Goal: Information Seeking & Learning: Check status

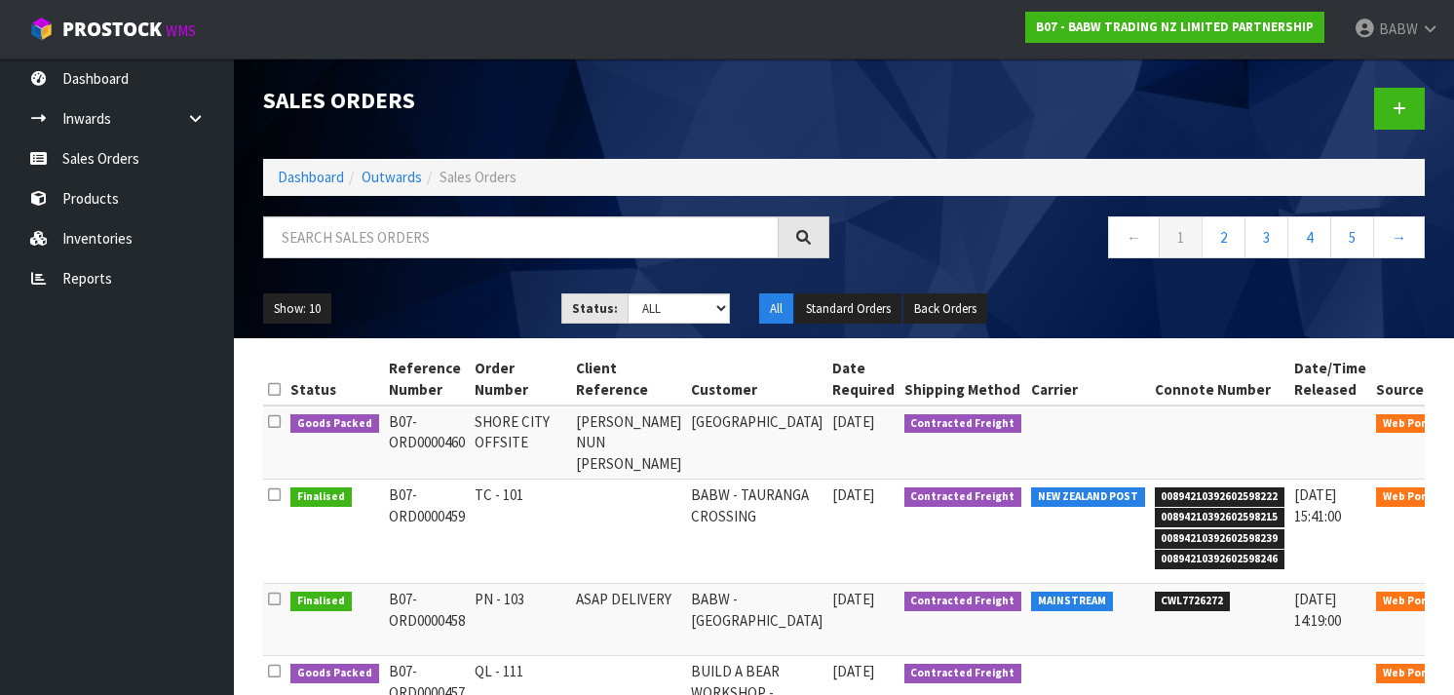
scroll to position [472, 0]
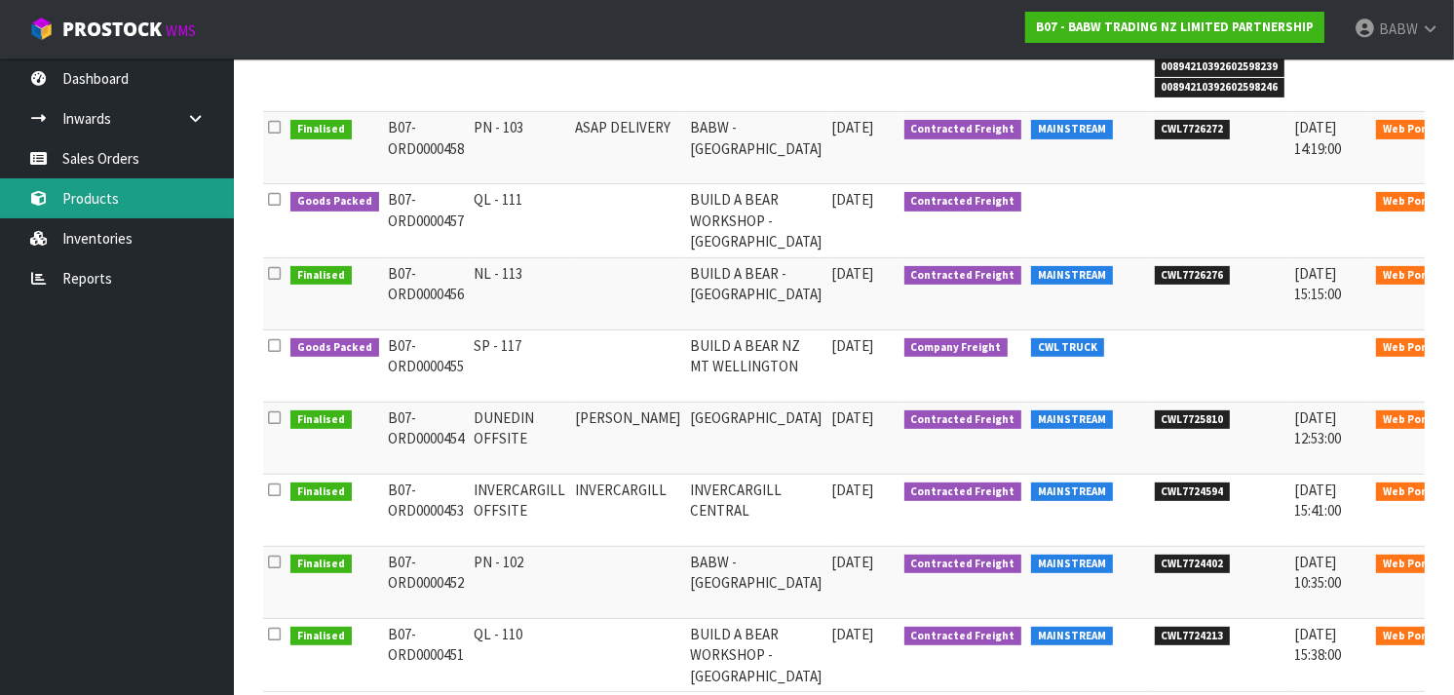
drag, startPoint x: 0, startPoint y: 0, endPoint x: 89, endPoint y: 192, distance: 211.5
click at [89, 192] on link "Products" at bounding box center [117, 198] width 234 height 40
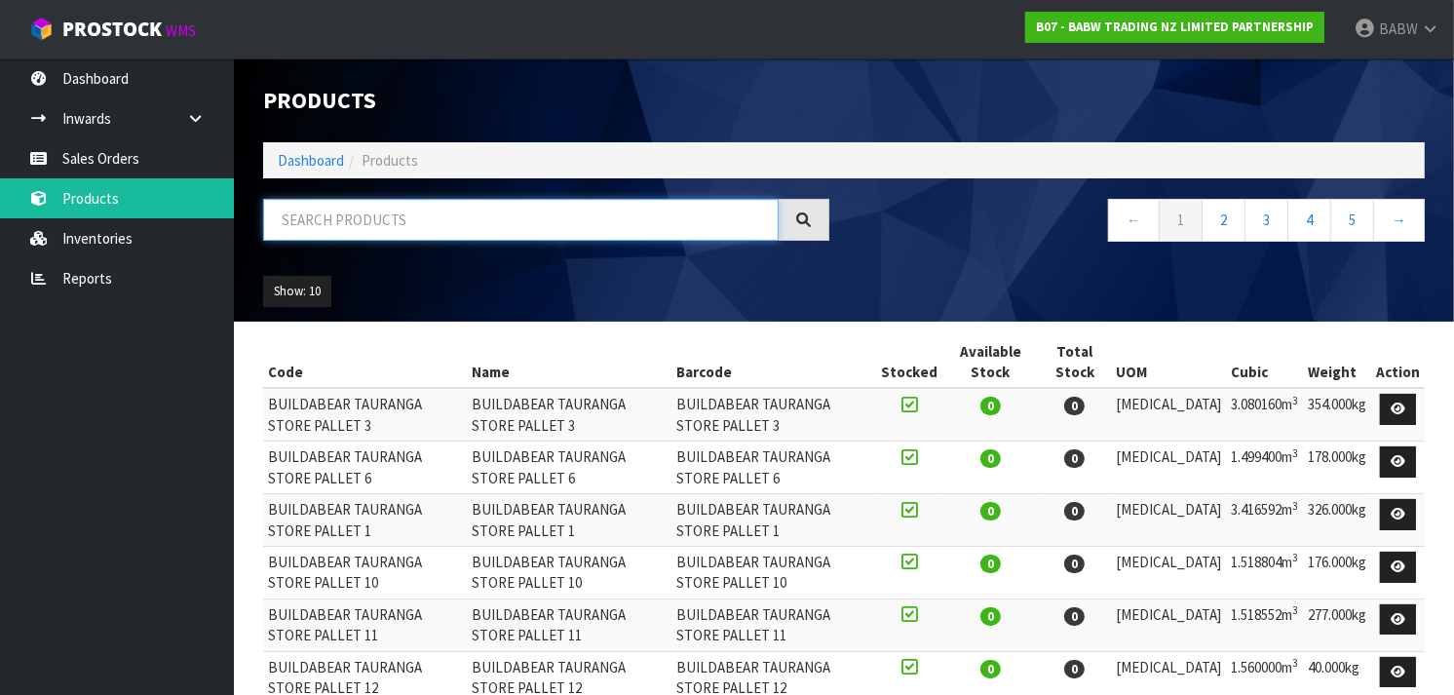
click at [410, 225] on input "text" at bounding box center [521, 220] width 516 height 42
type input "32560"
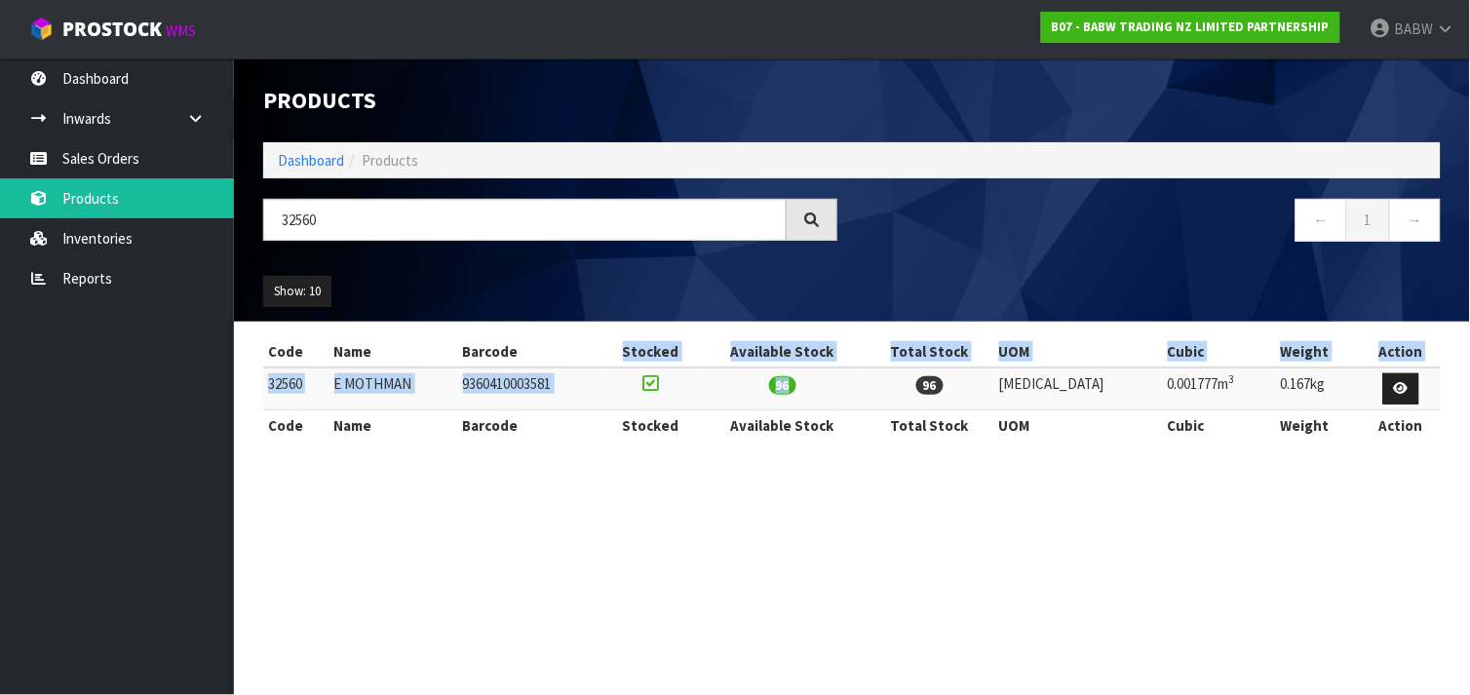
drag, startPoint x: 862, startPoint y: 391, endPoint x: 646, endPoint y: 346, distance: 220.0
click at [646, 346] on table "Code Name Barcode Stocked Available Stock Total Stock UOM Cubic Weight Action 3…" at bounding box center [852, 388] width 1178 height 104
click at [602, 346] on th "Barcode" at bounding box center [530, 351] width 144 height 31
drag, startPoint x: 639, startPoint y: 387, endPoint x: 634, endPoint y: 435, distance: 48.1
click at [634, 435] on table "Code Name Barcode Stocked Available Stock Total Stock UOM Cubic Weight Action 3…" at bounding box center [852, 388] width 1178 height 104
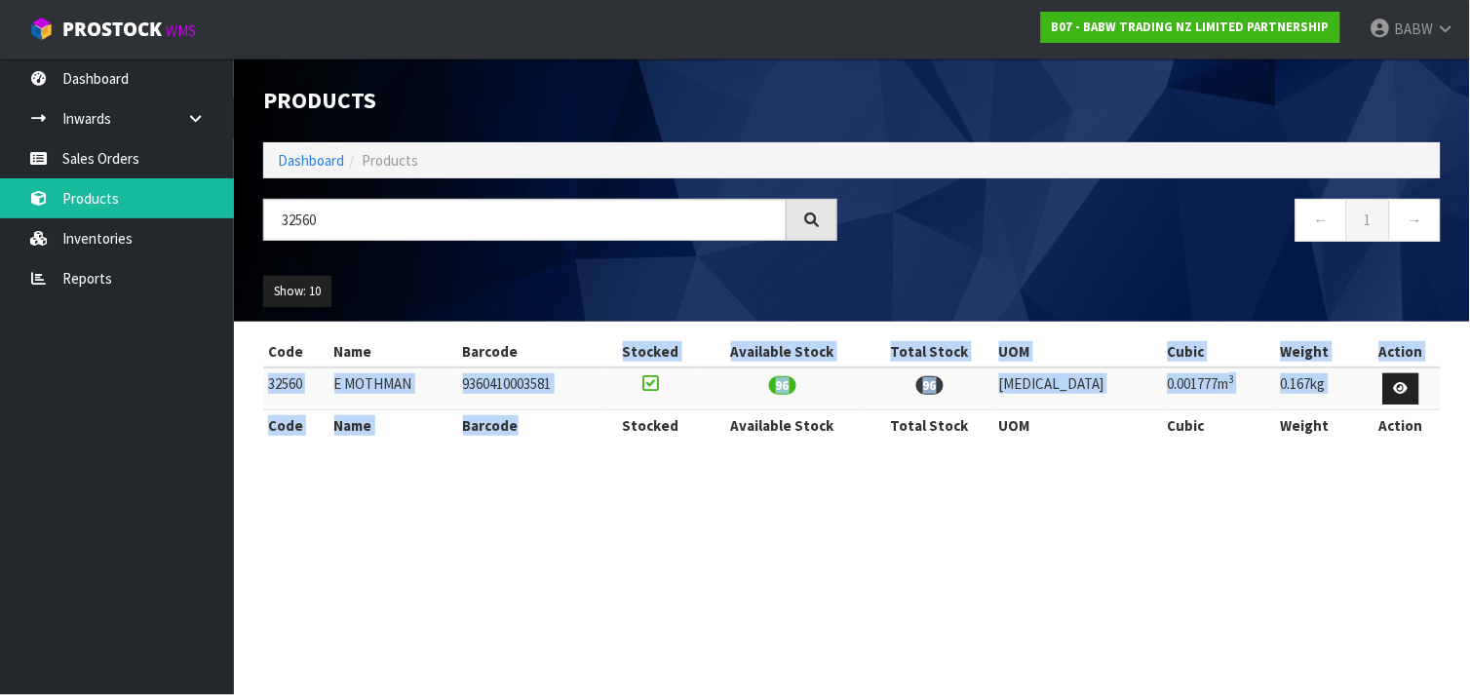
click at [602, 435] on th "Barcode" at bounding box center [530, 424] width 144 height 31
drag, startPoint x: 634, startPoint y: 430, endPoint x: 637, endPoint y: 332, distance: 97.5
click at [637, 332] on section "Code Name Barcode Stocked Available Stock Total Stock UOM Cubic Weight Action 3…" at bounding box center [852, 399] width 1236 height 154
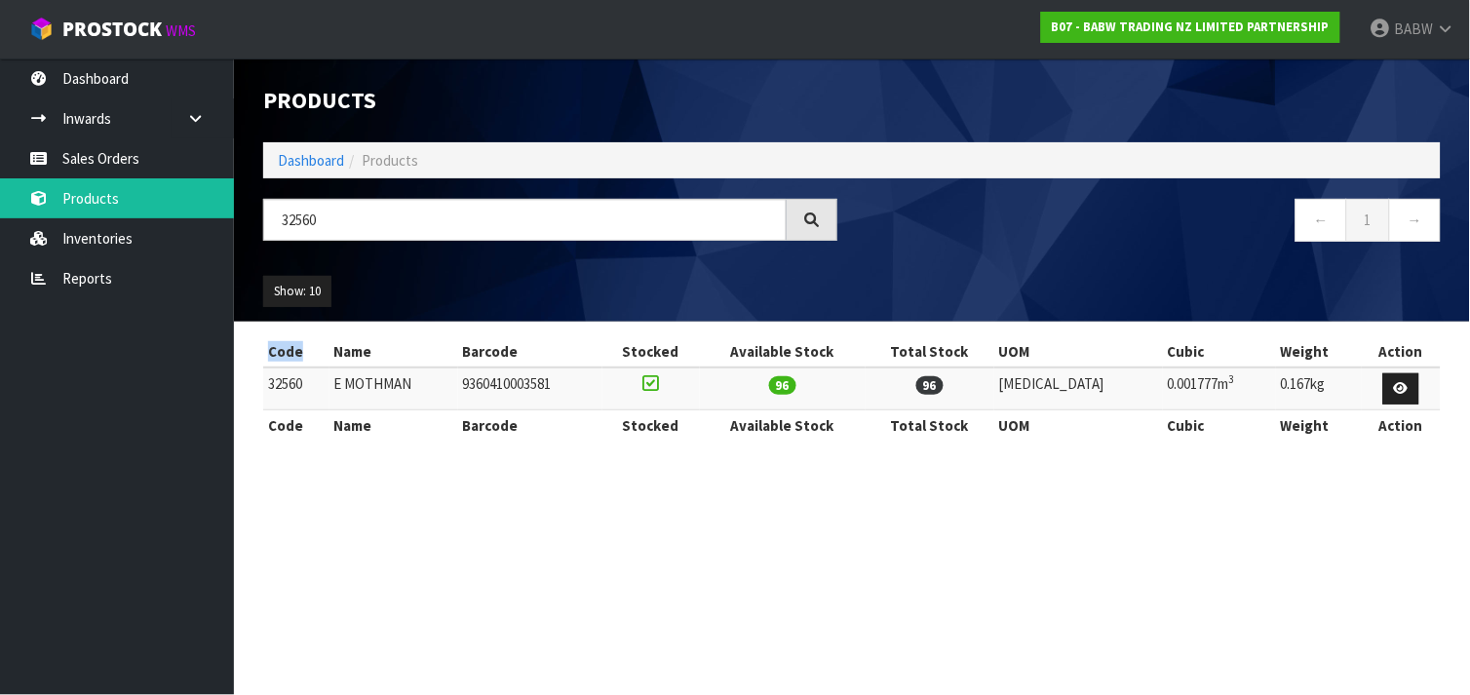
drag, startPoint x: 637, startPoint y: 332, endPoint x: 640, endPoint y: 459, distance: 126.8
click at [640, 459] on section "Code Name Barcode Stocked Available Stock Total Stock UOM Cubic Weight Action 3…" at bounding box center [852, 399] width 1236 height 154
click at [640, 459] on div "Code Name Barcode Stocked Available Stock Total Stock UOM Cubic Weight Action 3…" at bounding box center [852, 398] width 1178 height 125
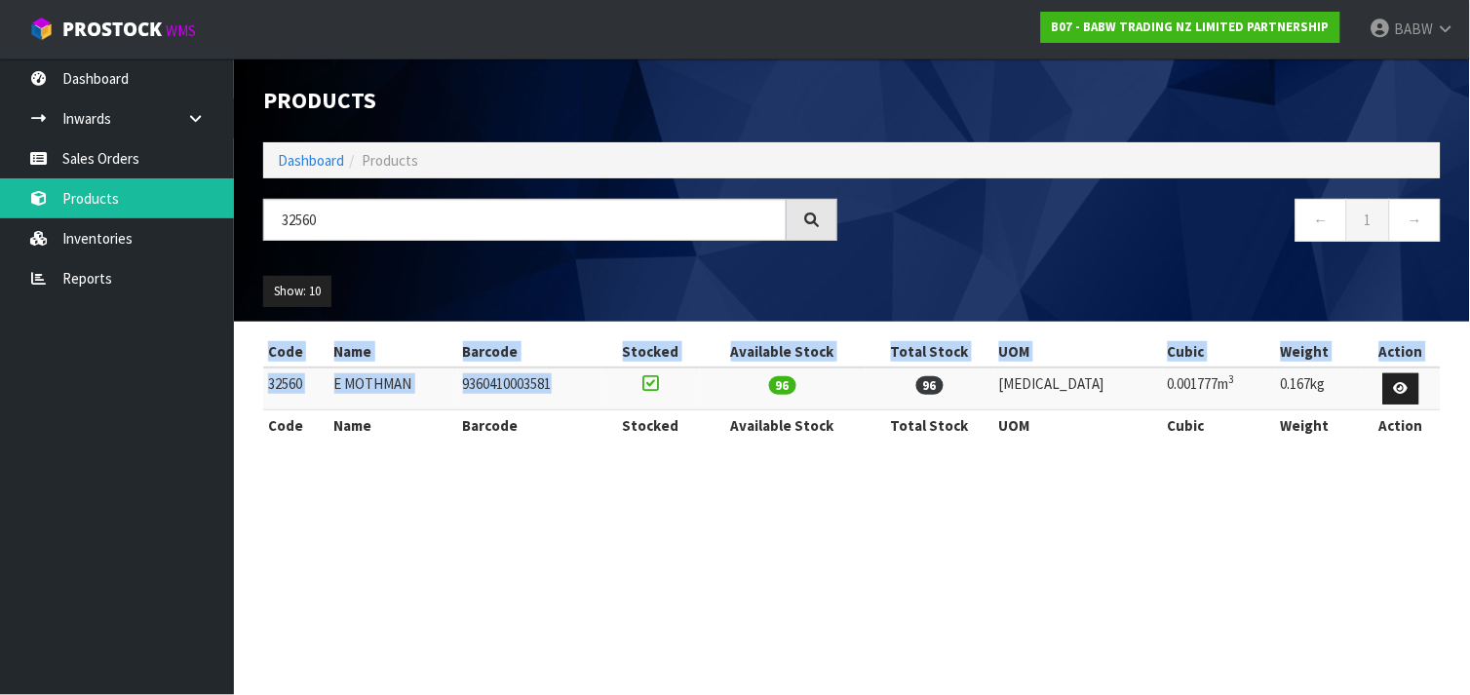
drag, startPoint x: 639, startPoint y: 440, endPoint x: 632, endPoint y: 375, distance: 64.8
click at [632, 375] on div "Code Name Barcode Stocked Available Stock Total Stock UOM Cubic Weight Action 3…" at bounding box center [852, 398] width 1178 height 125
click at [602, 375] on td "9360410003581" at bounding box center [530, 388] width 144 height 42
drag, startPoint x: 632, startPoint y: 375, endPoint x: 635, endPoint y: 463, distance: 87.8
click at [635, 463] on section "Code Name Barcode Stocked Available Stock Total Stock UOM Cubic Weight Action 3…" at bounding box center [852, 399] width 1236 height 154
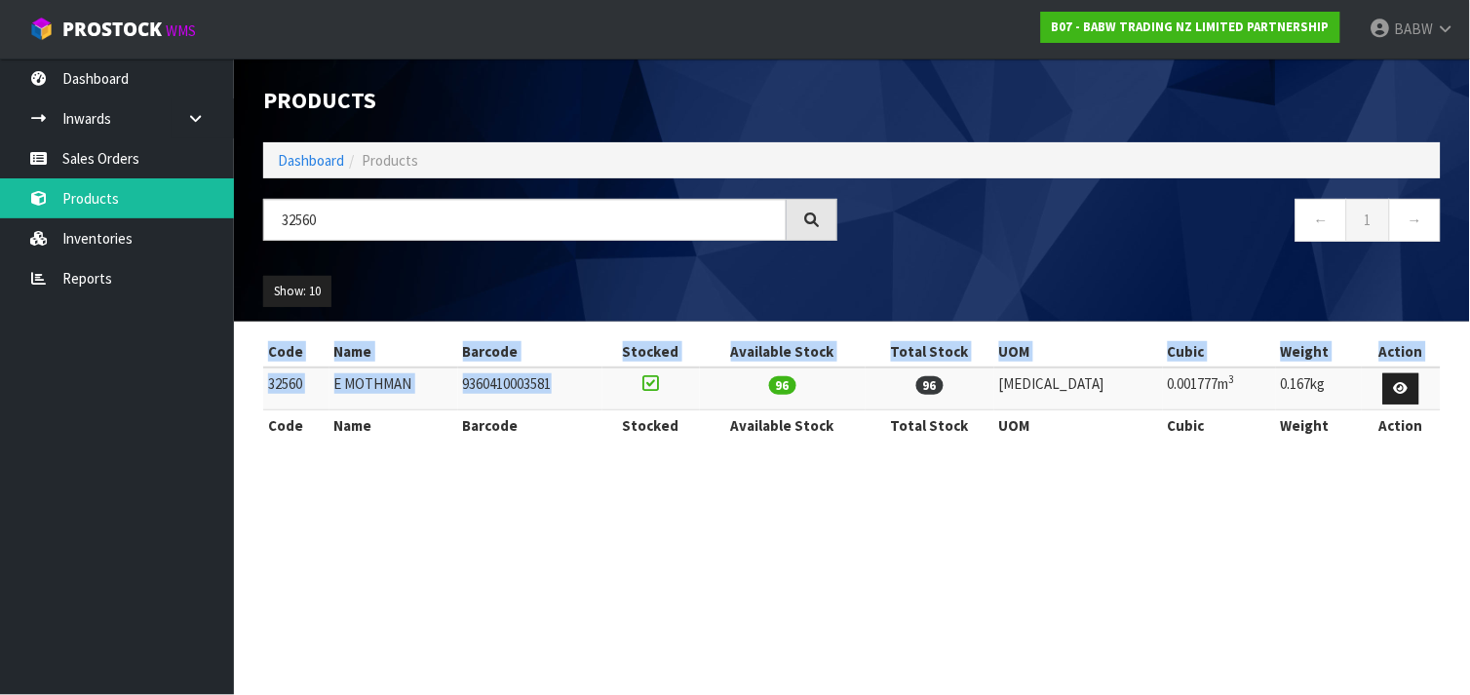
click at [602, 359] on th "Barcode" at bounding box center [530, 351] width 144 height 31
drag, startPoint x: 697, startPoint y: 387, endPoint x: 755, endPoint y: 443, distance: 80.7
click at [755, 443] on div "Code Name Barcode Stocked Available Stock Total Stock UOM Cubic Weight Action 3…" at bounding box center [852, 398] width 1178 height 125
click at [756, 346] on th "Available Stock" at bounding box center [783, 351] width 166 height 31
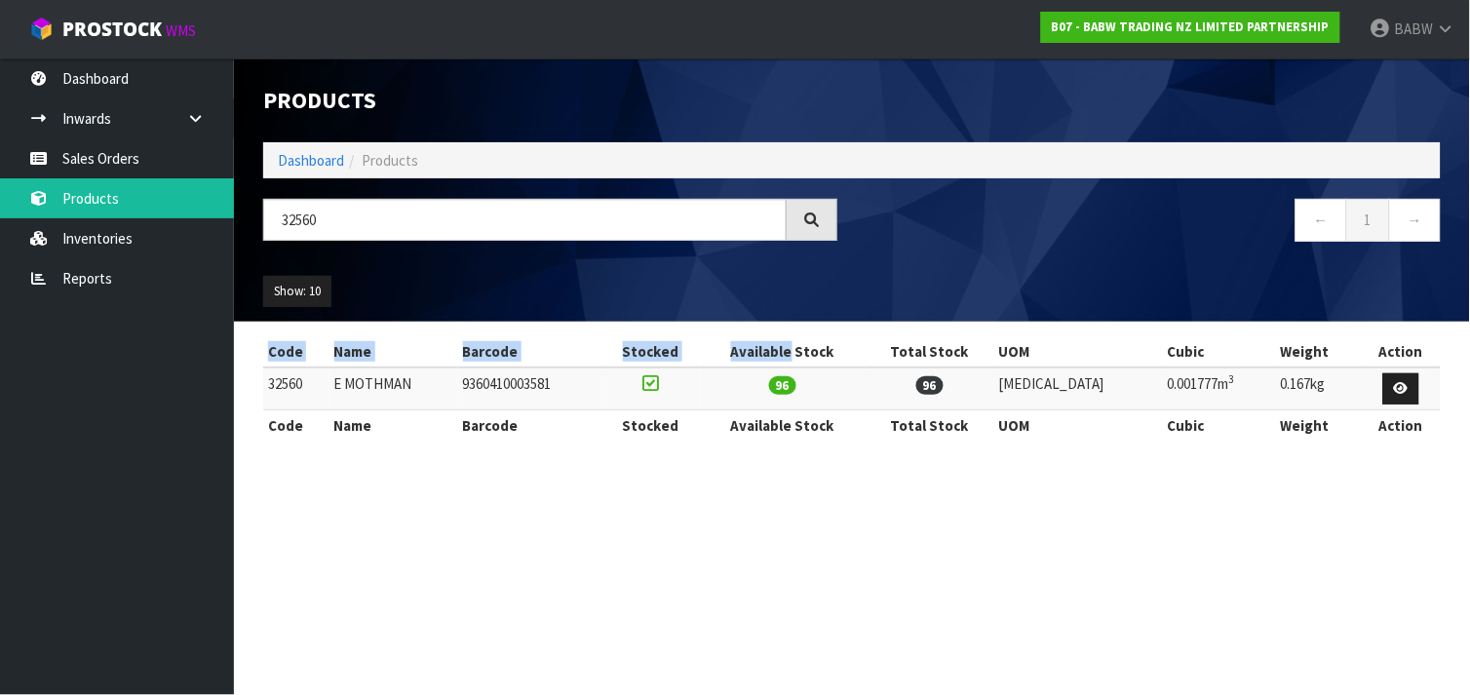
drag, startPoint x: 756, startPoint y: 346, endPoint x: 754, endPoint y: 478, distance: 131.6
click at [754, 478] on section "Products Import Products Drop file here to import csv template Dashboard Produc…" at bounding box center [735, 347] width 1470 height 695
drag, startPoint x: 787, startPoint y: 552, endPoint x: 783, endPoint y: 349, distance: 202.8
click at [783, 349] on section "Products Import Products Drop file here to import csv template Dashboard Produc…" at bounding box center [735, 347] width 1470 height 695
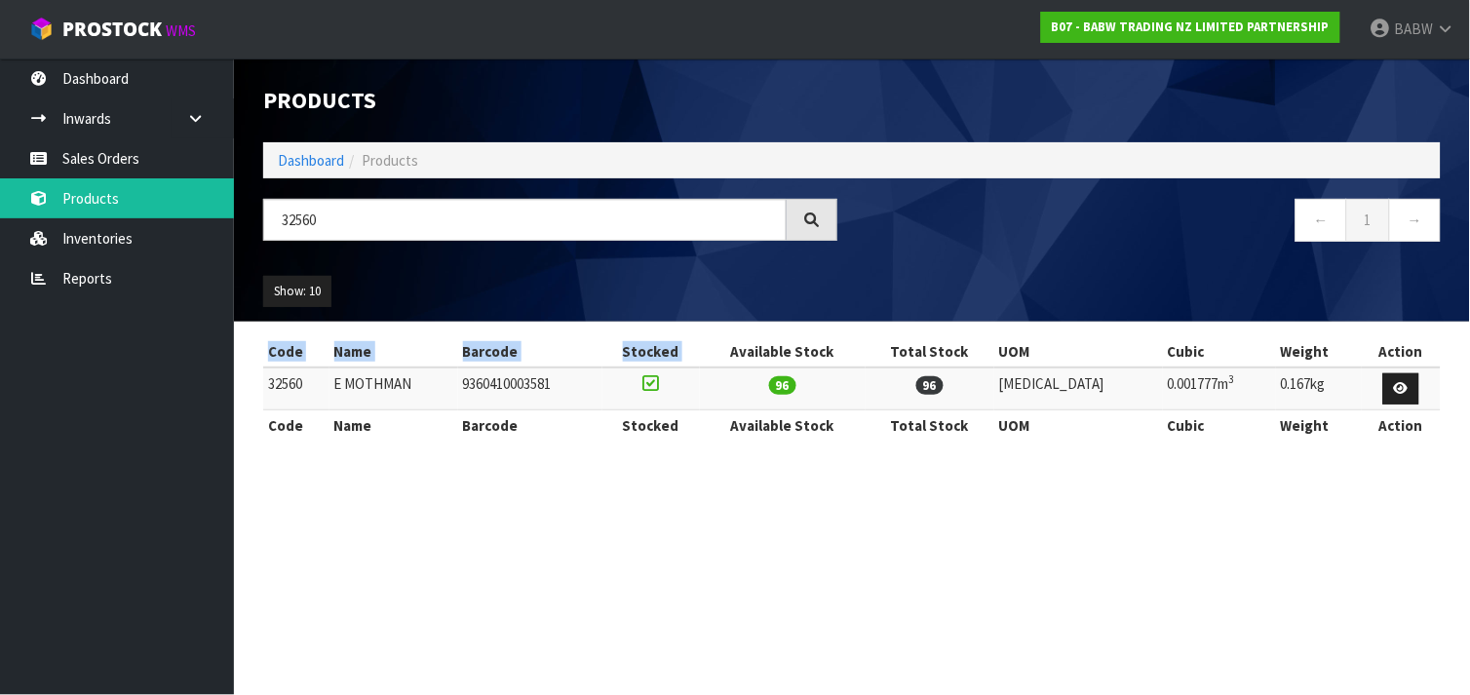
click at [783, 349] on th "Available Stock" at bounding box center [783, 351] width 166 height 31
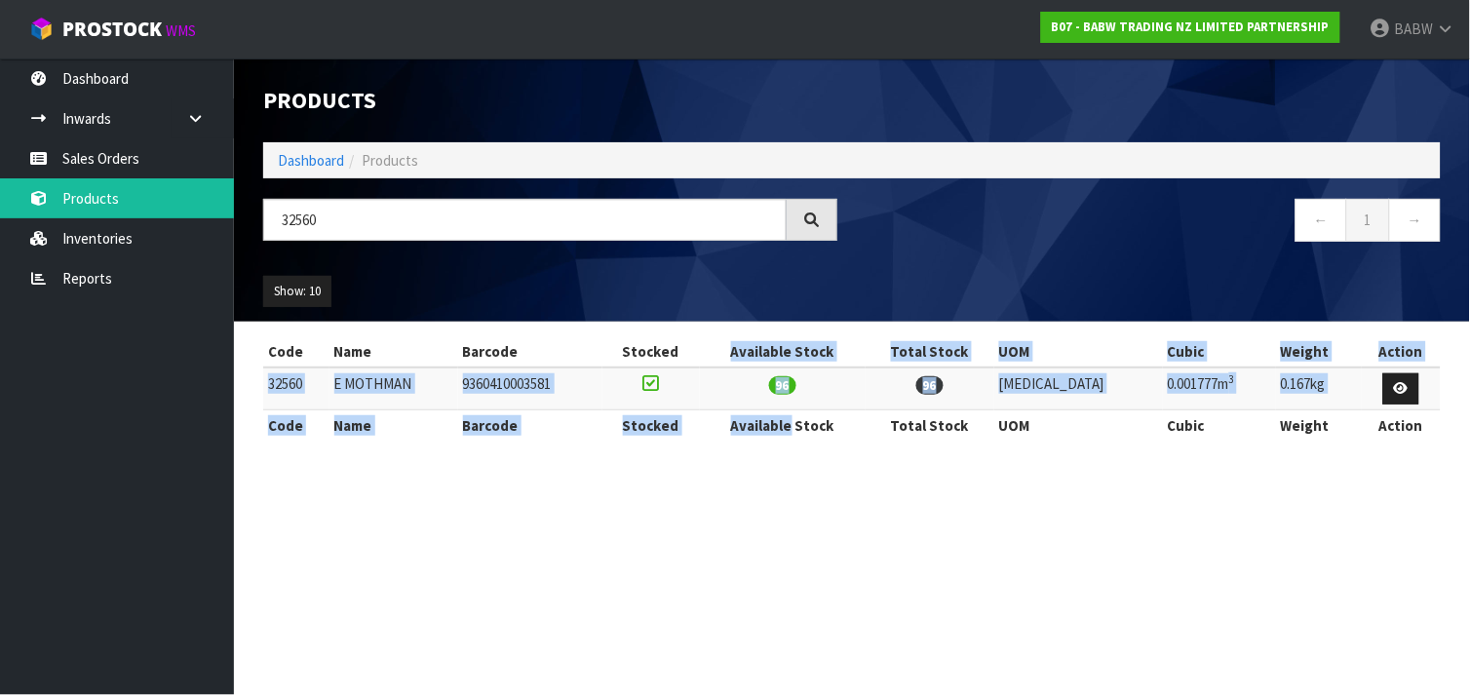
drag, startPoint x: 783, startPoint y: 349, endPoint x: 761, endPoint y: 423, distance: 77.1
click at [761, 423] on table "Code Name Barcode Stocked Available Stock Total Stock UOM Cubic Weight Action 3…" at bounding box center [852, 388] width 1178 height 104
click at [761, 423] on th "Available Stock" at bounding box center [783, 424] width 166 height 31
drag, startPoint x: 761, startPoint y: 423, endPoint x: 774, endPoint y: 355, distance: 69.4
click at [774, 355] on table "Code Name Barcode Stocked Available Stock Total Stock UOM Cubic Weight Action 3…" at bounding box center [852, 388] width 1178 height 104
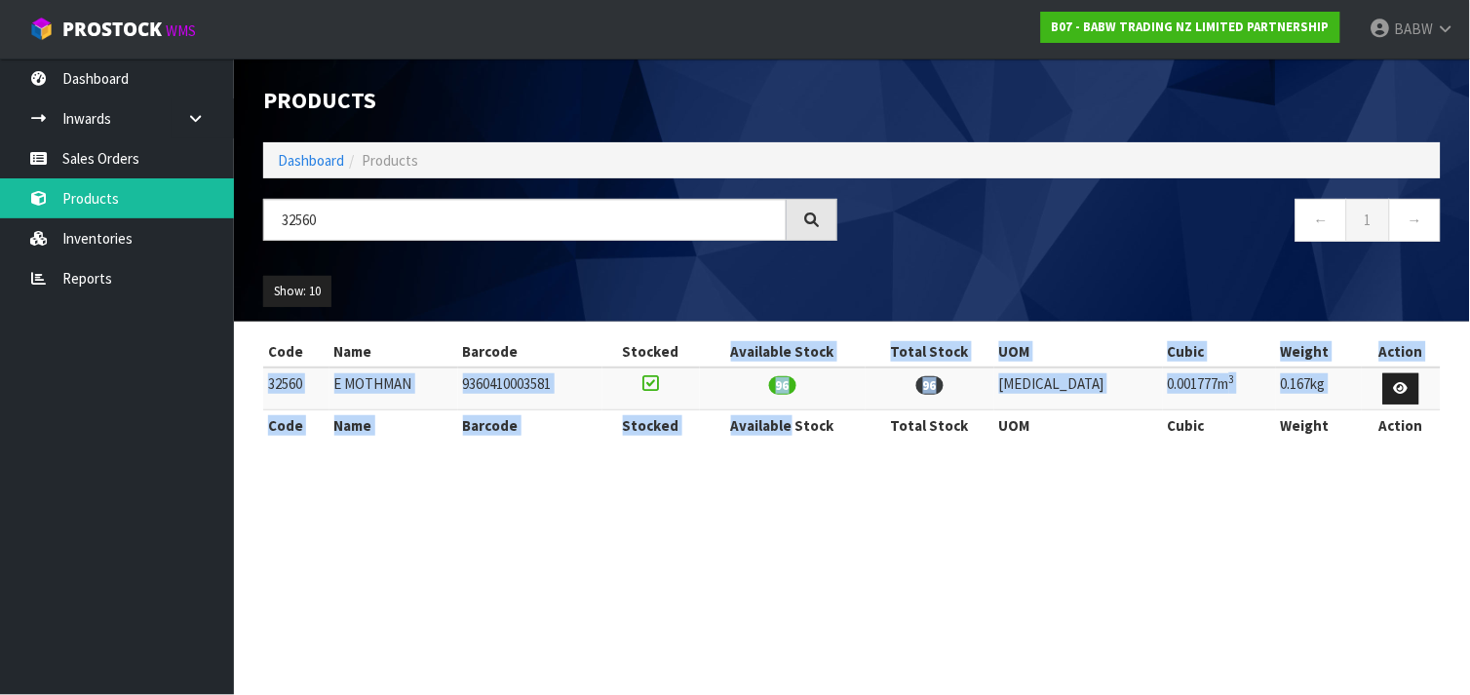
click at [774, 355] on th "Available Stock" at bounding box center [783, 351] width 166 height 31
drag, startPoint x: 774, startPoint y: 355, endPoint x: 738, endPoint y: 422, distance: 76.3
click at [738, 422] on table "Code Name Barcode Stocked Available Stock Total Stock UOM Cubic Weight Action 3…" at bounding box center [852, 388] width 1178 height 104
click at [700, 422] on th "Stocked" at bounding box center [650, 424] width 97 height 31
drag, startPoint x: 738, startPoint y: 422, endPoint x: 753, endPoint y: 343, distance: 80.5
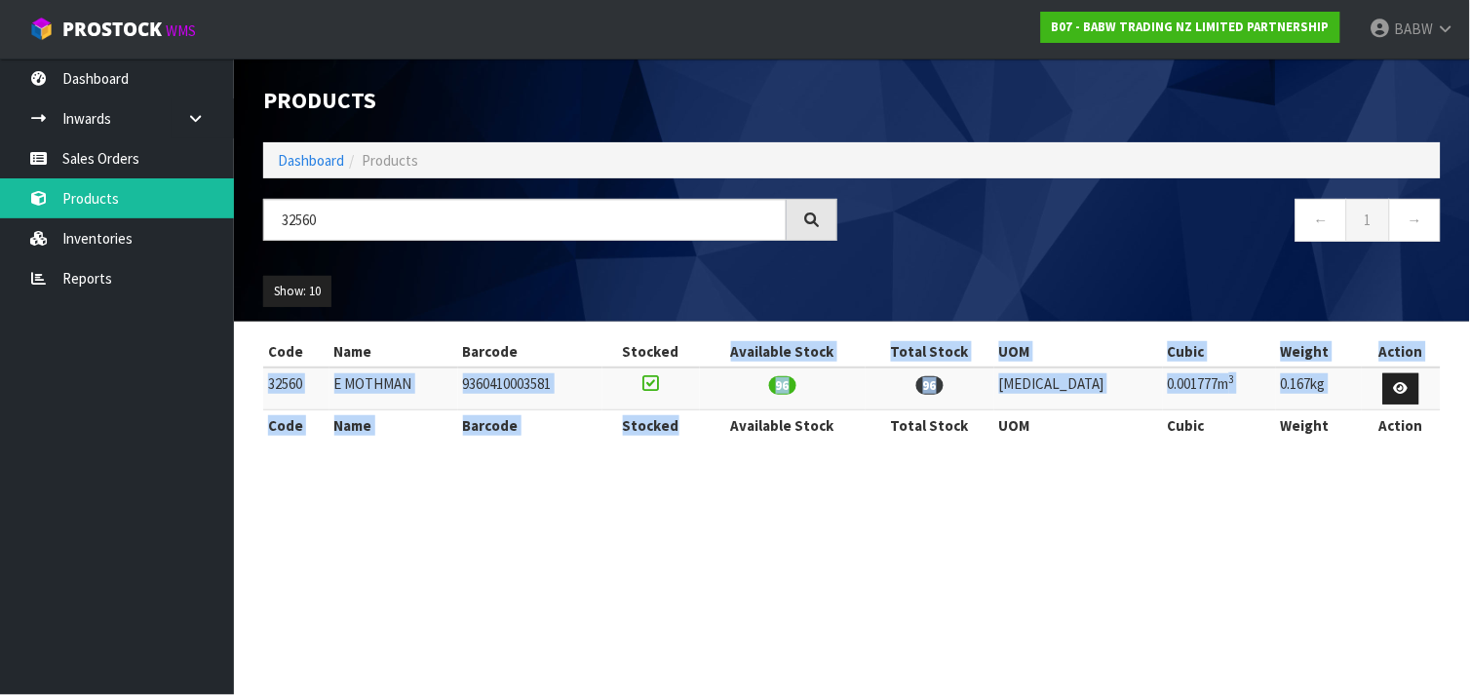
click at [753, 343] on table "Code Name Barcode Stocked Available Stock Total Stock UOM Cubic Weight Action 3…" at bounding box center [852, 388] width 1178 height 104
click at [753, 343] on th "Available Stock" at bounding box center [783, 351] width 166 height 31
